Goal: Task Accomplishment & Management: Complete application form

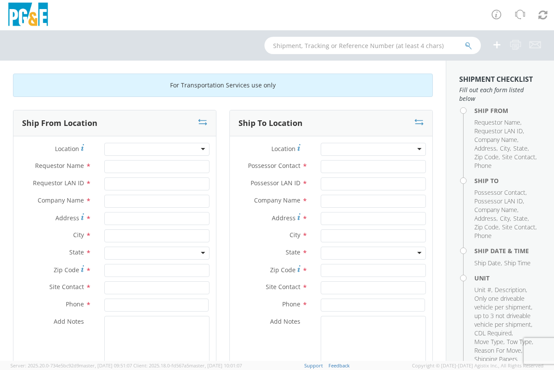
click at [145, 151] on div at bounding box center [156, 149] width 105 height 13
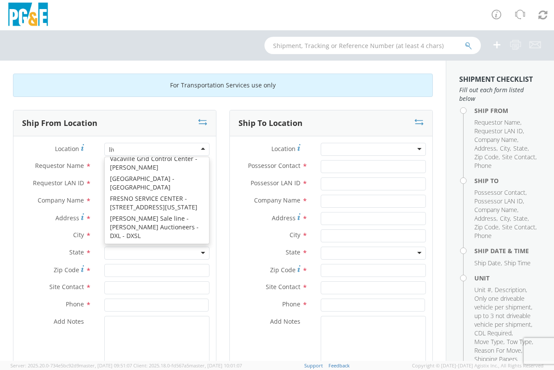
scroll to position [2, 0]
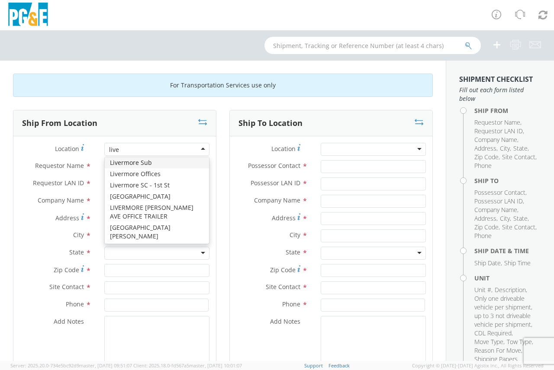
type input "liver"
type input "PG&E"
type input "[STREET_ADDRESS]"
type input "Livermore"
type input "94550"
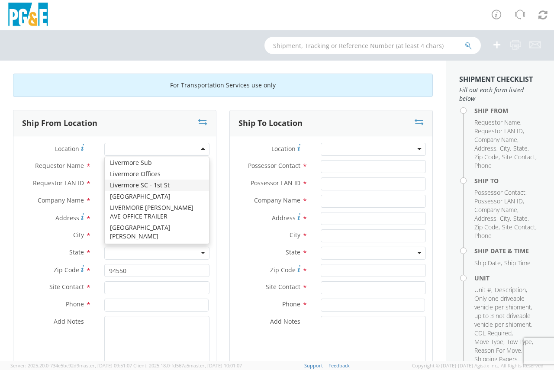
scroll to position [0, 0]
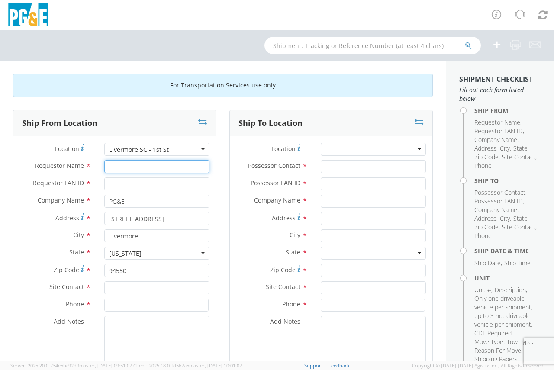
click at [162, 169] on input "Requestor Name *" at bounding box center [156, 166] width 105 height 13
type input "[PERSON_NAME]"
type input "TRTE"
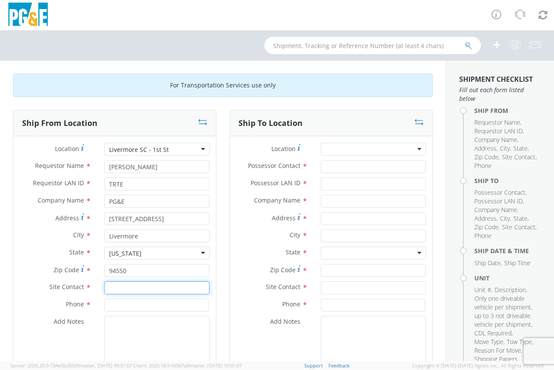
click at [145, 287] on input "text" at bounding box center [156, 287] width 105 height 13
type input "T"
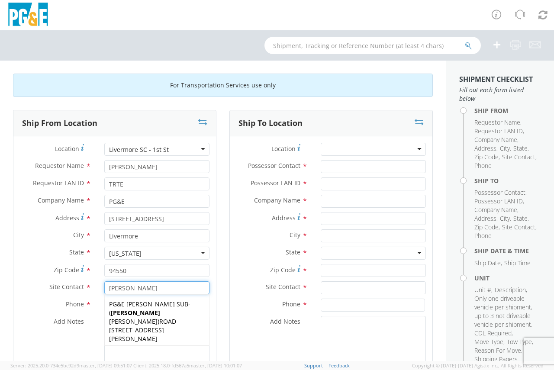
type input "[PERSON_NAME]"
click at [88, 319] on label "Add Notes *" at bounding box center [55, 321] width 84 height 11
click at [104, 319] on textarea "Add Notes *" at bounding box center [156, 345] width 105 height 59
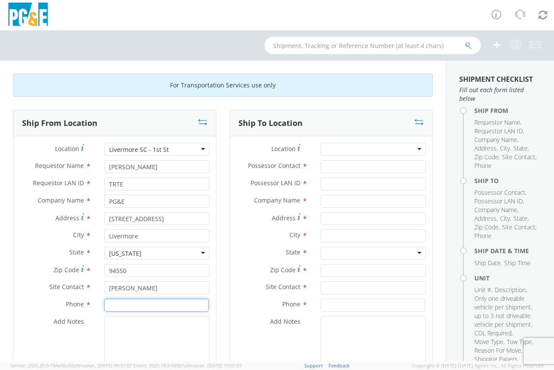
click at [109, 300] on input at bounding box center [156, 305] width 104 height 13
type input "[PHONE_NUMBER]"
click at [180, 326] on textarea "Add Notes *" at bounding box center [156, 345] width 105 height 59
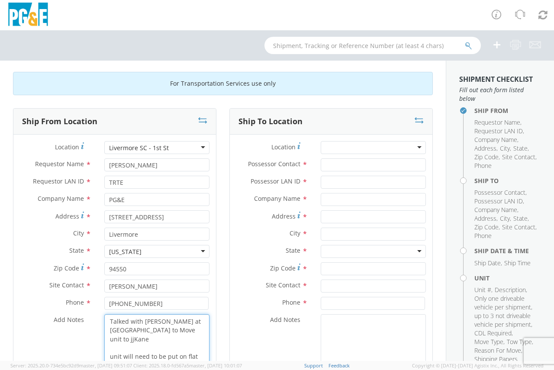
scroll to position [10, 0]
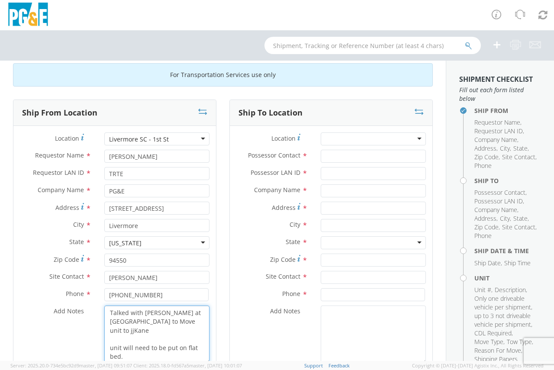
type textarea "Talked with [PERSON_NAME] at [GEOGRAPHIC_DATA] to Move unit to jjKane unit will…"
click at [330, 138] on div at bounding box center [373, 138] width 105 height 13
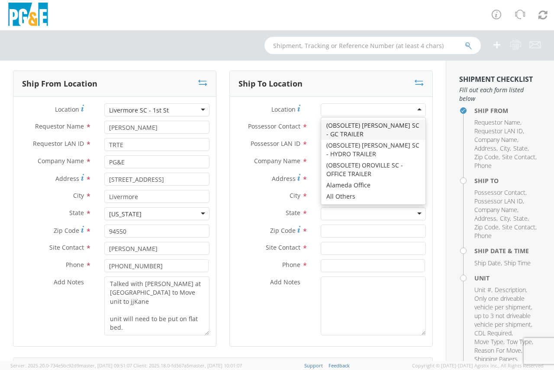
scroll to position [54, 0]
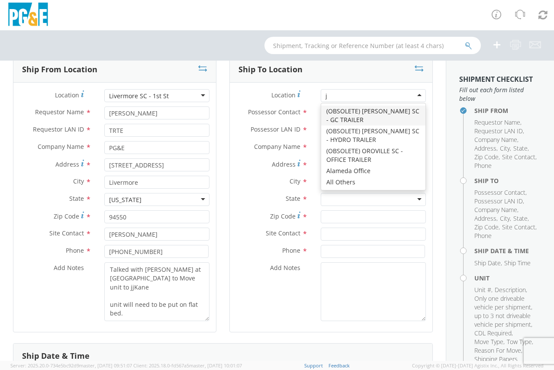
type input "jj"
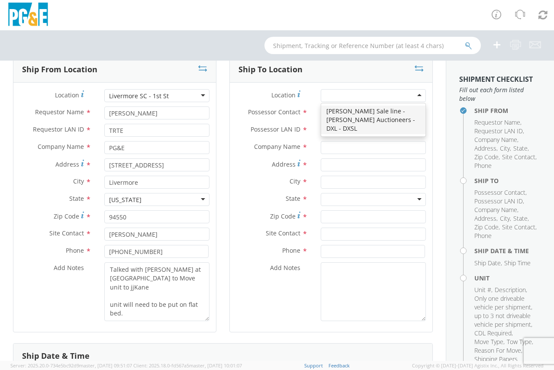
type input "PG&E"
type input "[STREET_ADDRESS][PERSON_NAME]"
type input "[PERSON_NAME]"
type input "95620"
type input "[PHONE_NUMBER]"
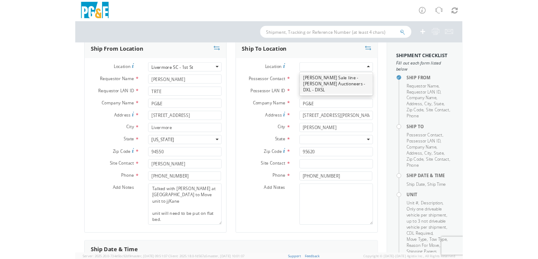
scroll to position [0, 0]
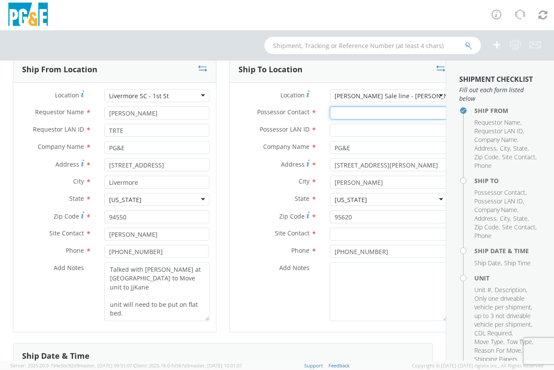
click at [336, 112] on input "Possessor Contact *" at bounding box center [389, 112] width 118 height 13
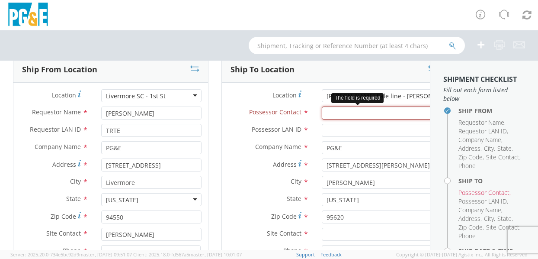
click at [324, 114] on input "Possessor Contact *" at bounding box center [381, 112] width 118 height 13
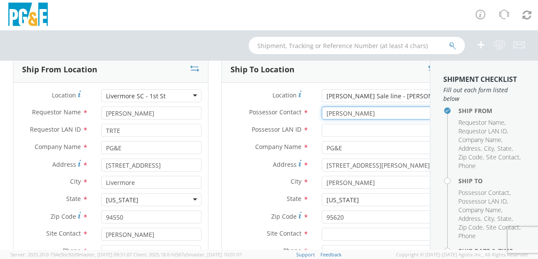
type input "[PERSON_NAME]"
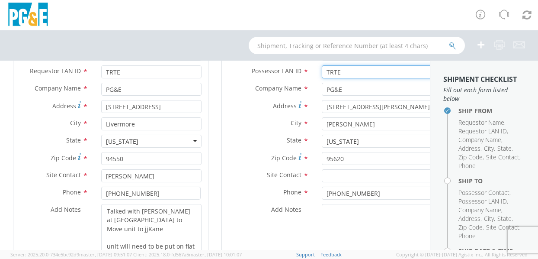
scroll to position [140, 0]
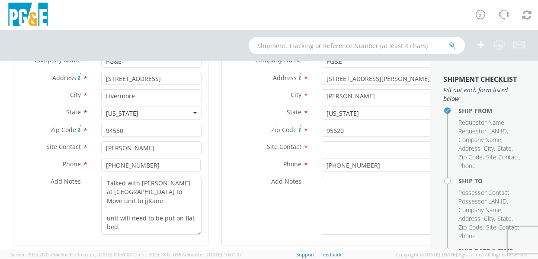
type input "TRTE"
click at [342, 146] on input "text" at bounding box center [381, 147] width 118 height 13
paste input "[PERSON_NAME]"
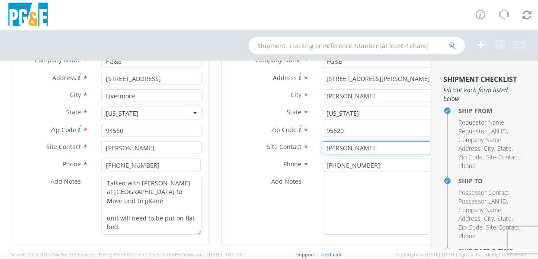
type input "[PERSON_NAME]"
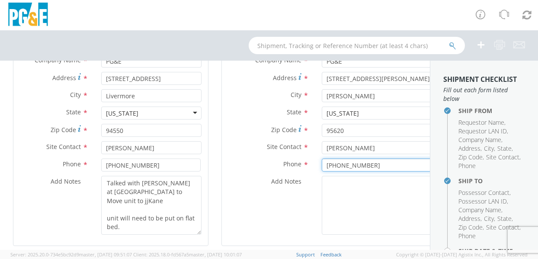
click at [363, 164] on input "[PHONE_NUMBER]" at bounding box center [380, 164] width 117 height 13
drag, startPoint x: 366, startPoint y: 163, endPoint x: 304, endPoint y: 167, distance: 62.0
click at [316, 167] on div "[PHONE_NUMBER]" at bounding box center [381, 164] width 131 height 13
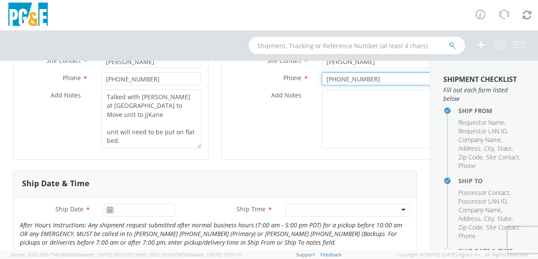
scroll to position [227, 0]
type input "[PHONE_NUMBER]"
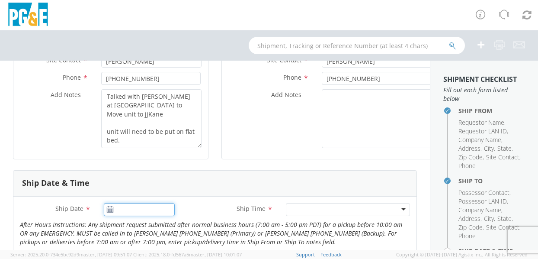
click at [124, 211] on input "Ship Date *" at bounding box center [139, 209] width 71 height 13
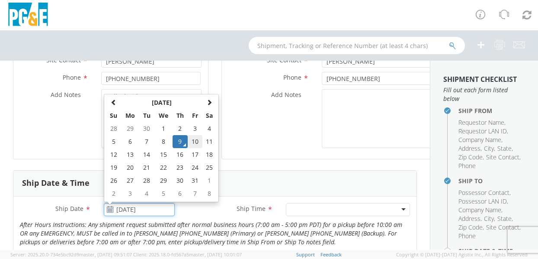
click at [193, 141] on td "10" at bounding box center [195, 141] width 15 height 13
type input "[DATE]"
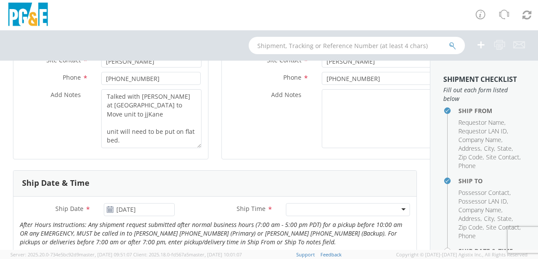
click at [317, 212] on div at bounding box center [348, 209] width 124 height 13
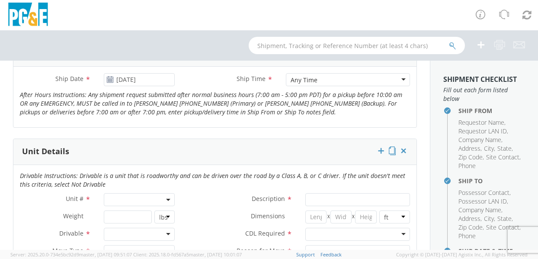
scroll to position [400, 0]
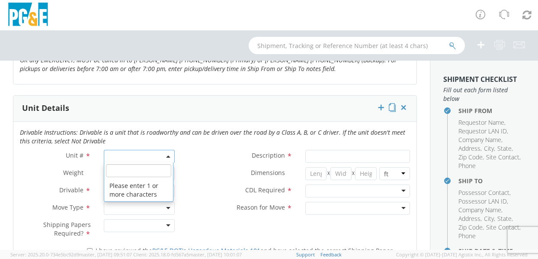
click at [137, 158] on span at bounding box center [139, 156] width 71 height 13
click at [136, 171] on input "search" at bounding box center [138, 170] width 65 height 13
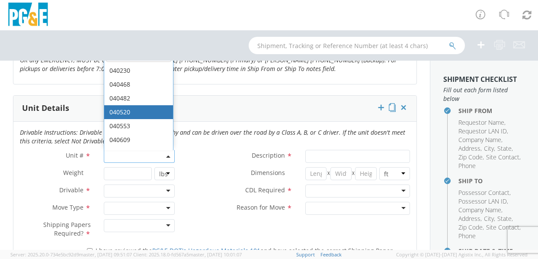
type input "079581"
click at [202, 148] on div "Drivable Instructions: Drivable is a unit that is roadworthy and can be driven …" at bounding box center [214, 139] width 403 height 22
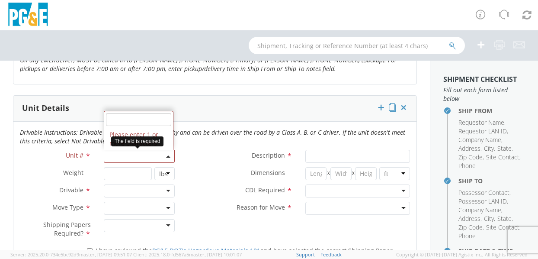
click at [142, 153] on span at bounding box center [139, 156] width 71 height 13
click at [129, 117] on input "search" at bounding box center [138, 119] width 65 height 13
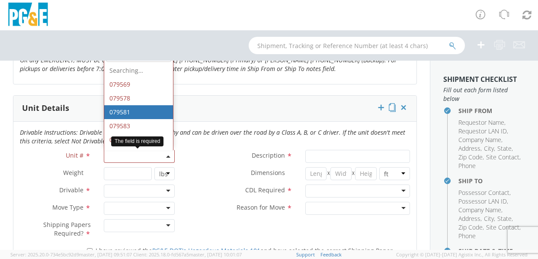
type input "079581"
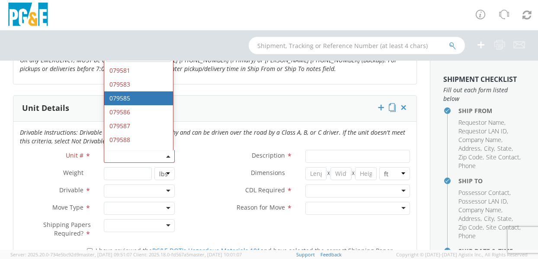
click at [228, 173] on label "Dimensions *" at bounding box center [240, 172] width 118 height 11
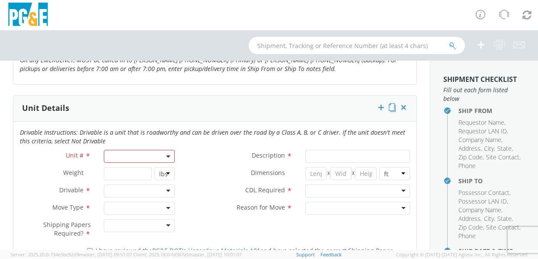
click at [202, 161] on div "Description *" at bounding box center [298, 156] width 235 height 13
click at [128, 173] on input "number" at bounding box center [128, 173] width 48 height 13
click at [151, 152] on span at bounding box center [139, 156] width 71 height 13
click at [147, 119] on input "search" at bounding box center [138, 119] width 65 height 13
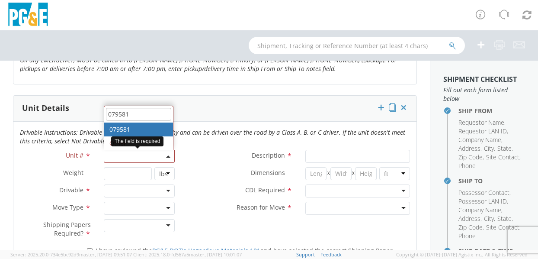
type input "079581"
type input "TRAILER; BARBQUE"
type input "0"
select select "079581"
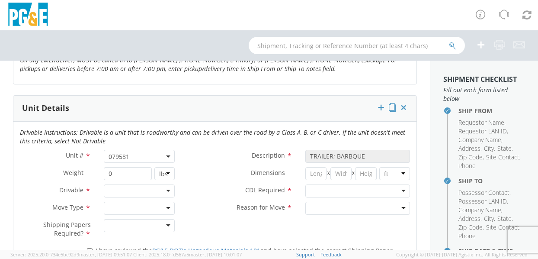
click at [216, 167] on label "Dimensions *" at bounding box center [240, 172] width 118 height 11
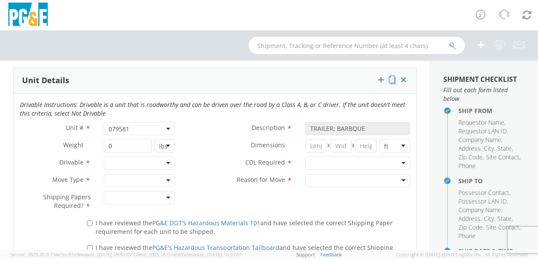
scroll to position [443, 0]
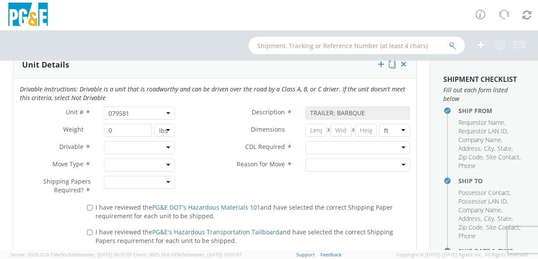
click at [153, 151] on div at bounding box center [139, 147] width 71 height 13
click at [145, 167] on div at bounding box center [139, 164] width 71 height 13
click at [148, 182] on div at bounding box center [139, 182] width 71 height 13
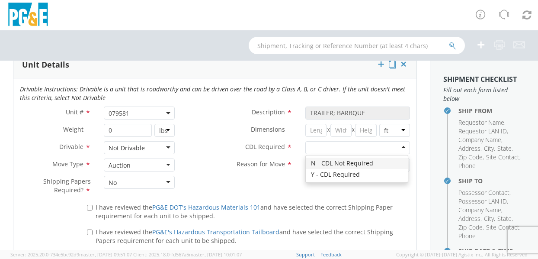
click at [319, 148] on div at bounding box center [358, 147] width 105 height 13
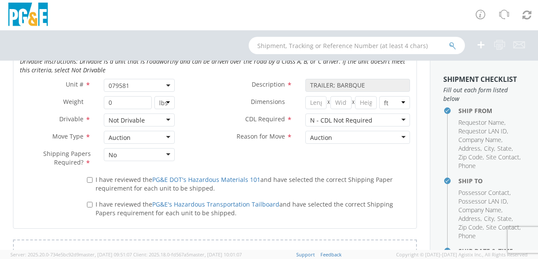
scroll to position [486, 0]
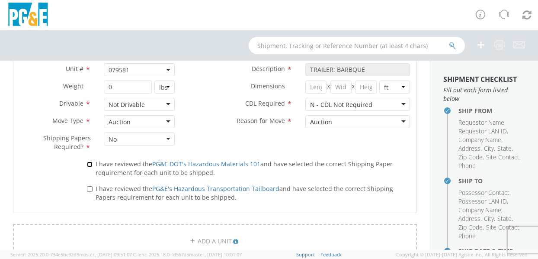
click at [89, 164] on input "I have reviewed the PG&E DOT's Hazardous Materials 101 and have selected the co…" at bounding box center [90, 164] width 6 height 6
checkbox input "true"
click at [89, 190] on input "I have reviewed the PG&E's Hazardous Transportation Tailboard and have selected…" at bounding box center [90, 189] width 6 height 6
checkbox input "true"
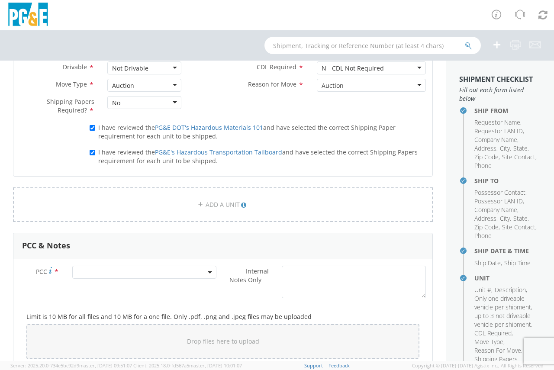
scroll to position [530, 0]
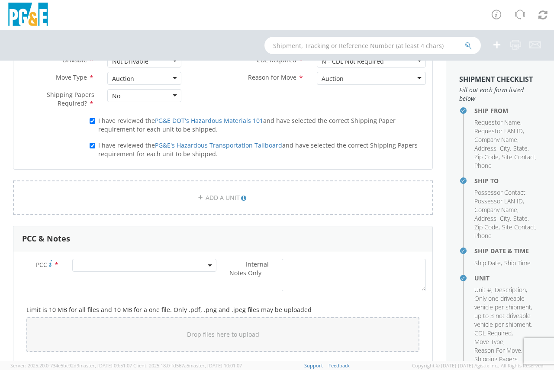
click at [154, 268] on span at bounding box center [144, 265] width 144 height 13
click at [143, 281] on input "number" at bounding box center [142, 279] width 137 height 13
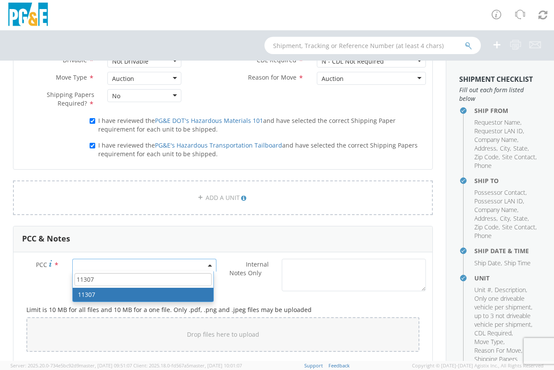
type input "11307"
select select "11307"
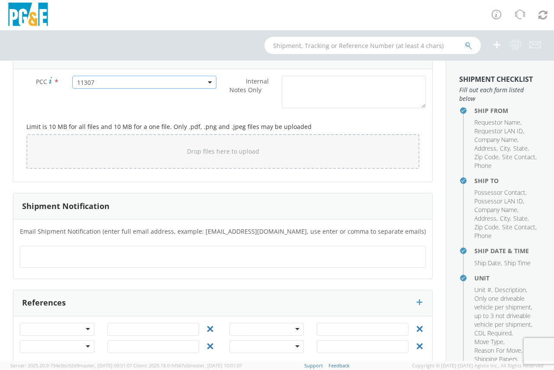
scroll to position [718, 0]
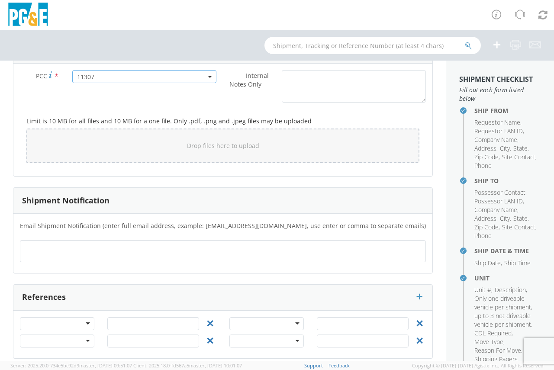
click at [149, 248] on ul at bounding box center [223, 251] width 398 height 14
type input "[EMAIL_ADDRESS][DOMAIN_NAME]"
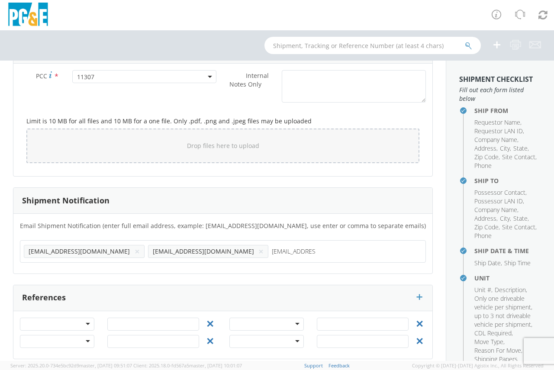
type input "[EMAIL_ADDRESS][DOMAIN_NAME]"
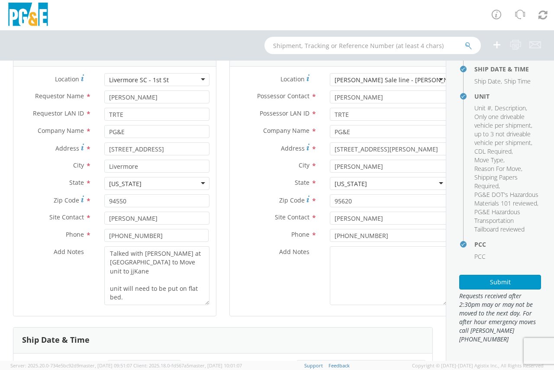
scroll to position [199, 0]
click at [494, 280] on button "Submit" at bounding box center [500, 282] width 82 height 15
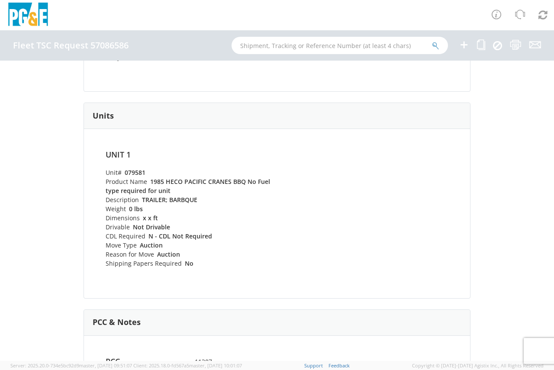
scroll to position [294, 0]
